Goal: Task Accomplishment & Management: Complete application form

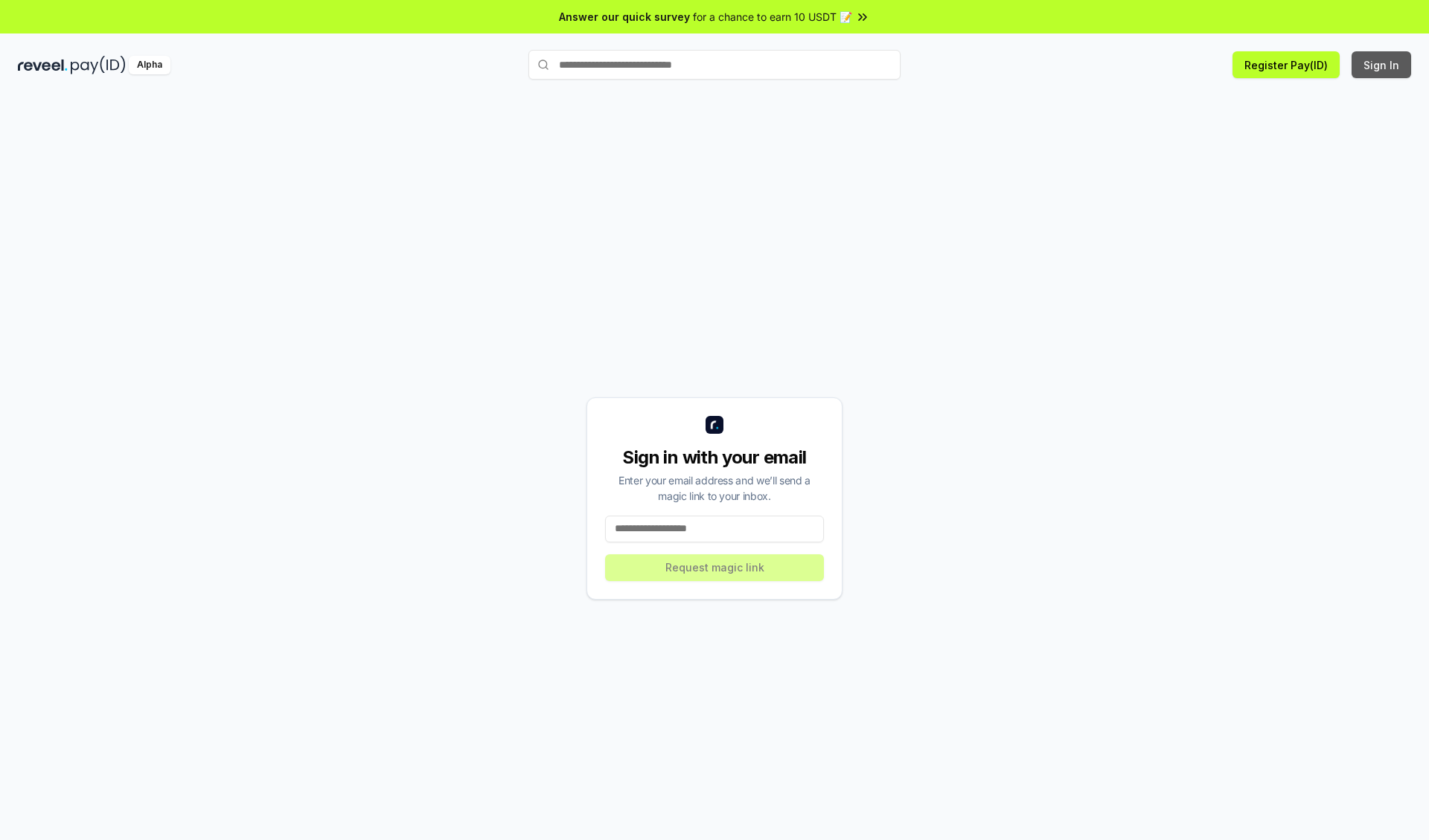
click at [1382, 65] on button "Sign In" at bounding box center [1381, 65] width 60 height 27
type input "**********"
click at [715, 567] on button "Request magic link" at bounding box center [714, 567] width 218 height 27
